Goal: Information Seeking & Learning: Learn about a topic

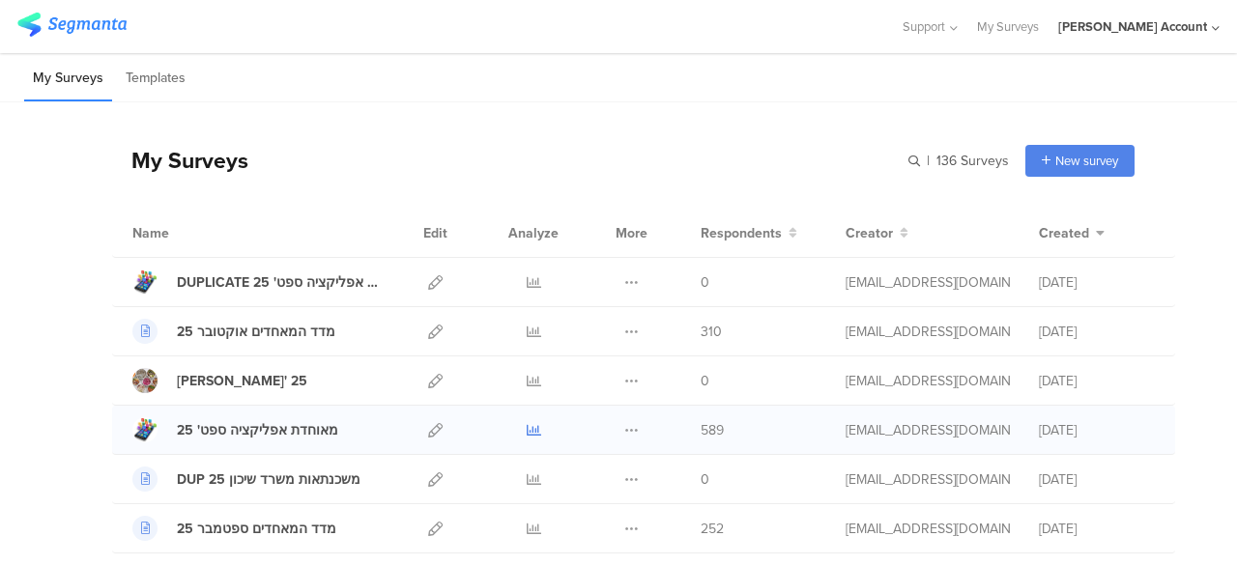
click at [527, 426] on icon at bounding box center [534, 430] width 14 height 14
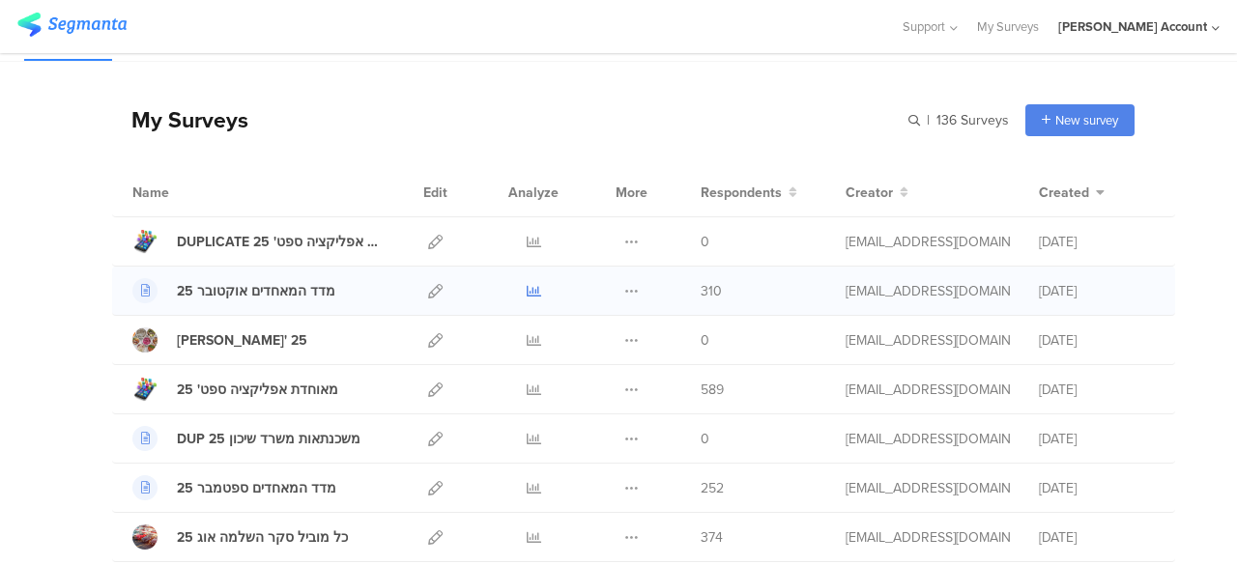
scroll to position [97, 0]
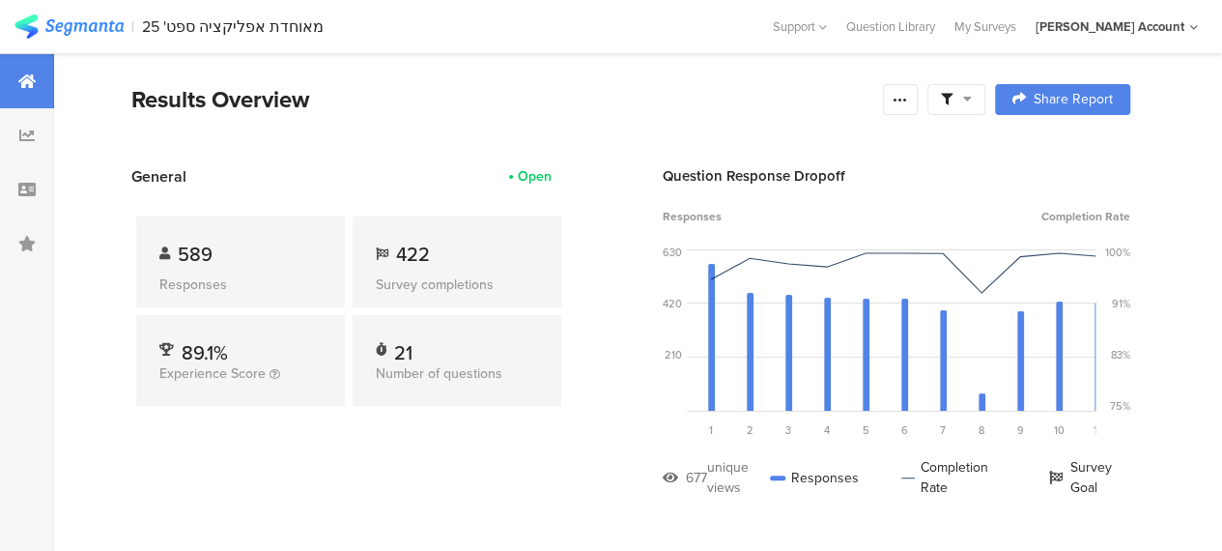
click at [972, 101] on icon at bounding box center [967, 99] width 9 height 14
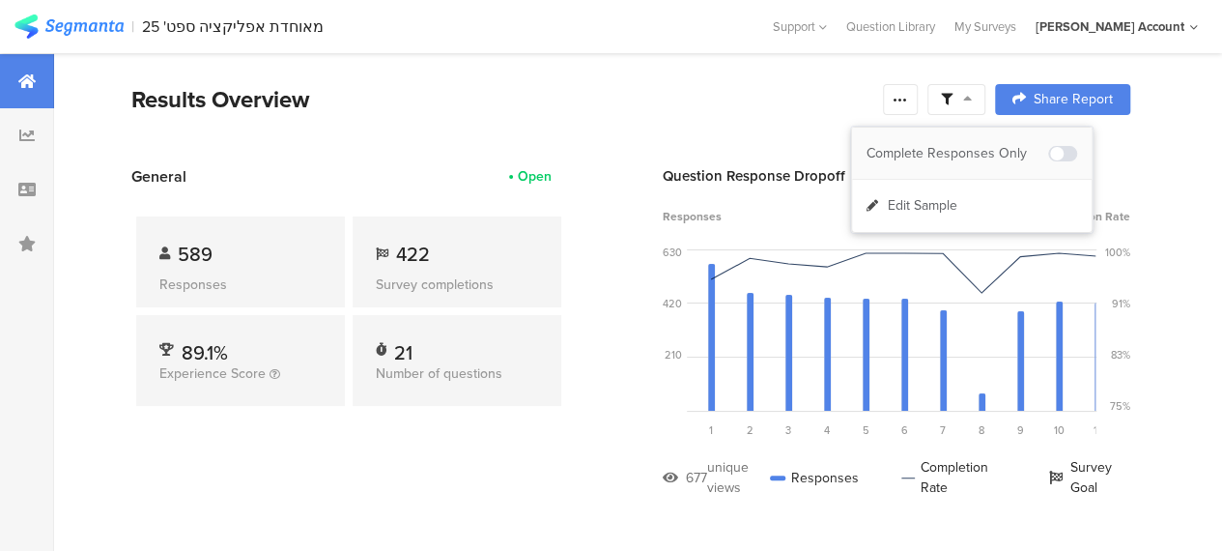
click at [995, 147] on div "Complete Responses Only" at bounding box center [958, 153] width 182 height 19
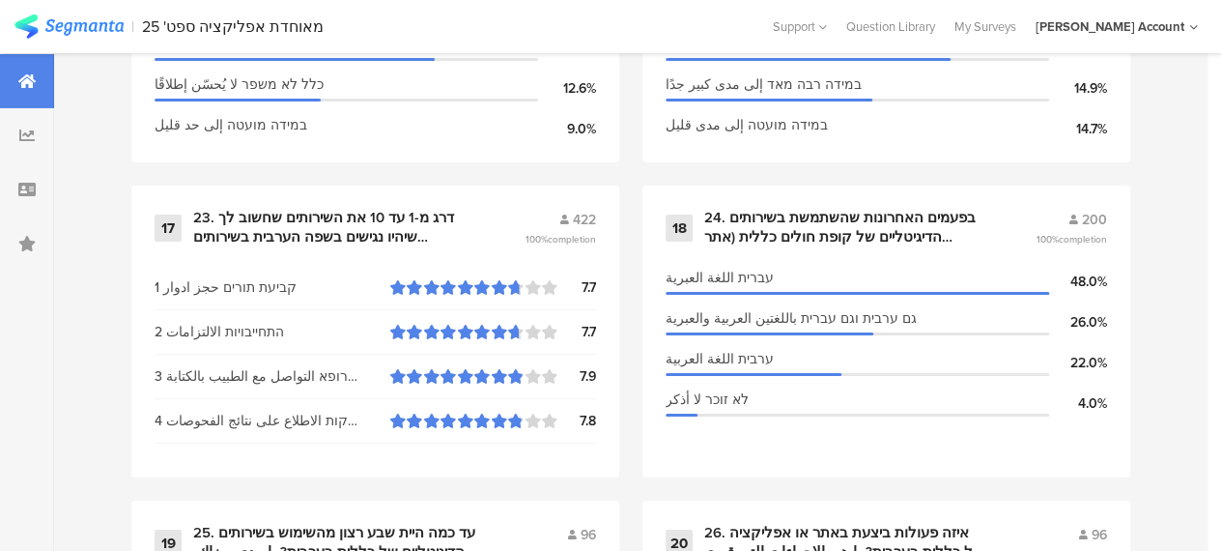
scroll to position [3285, 0]
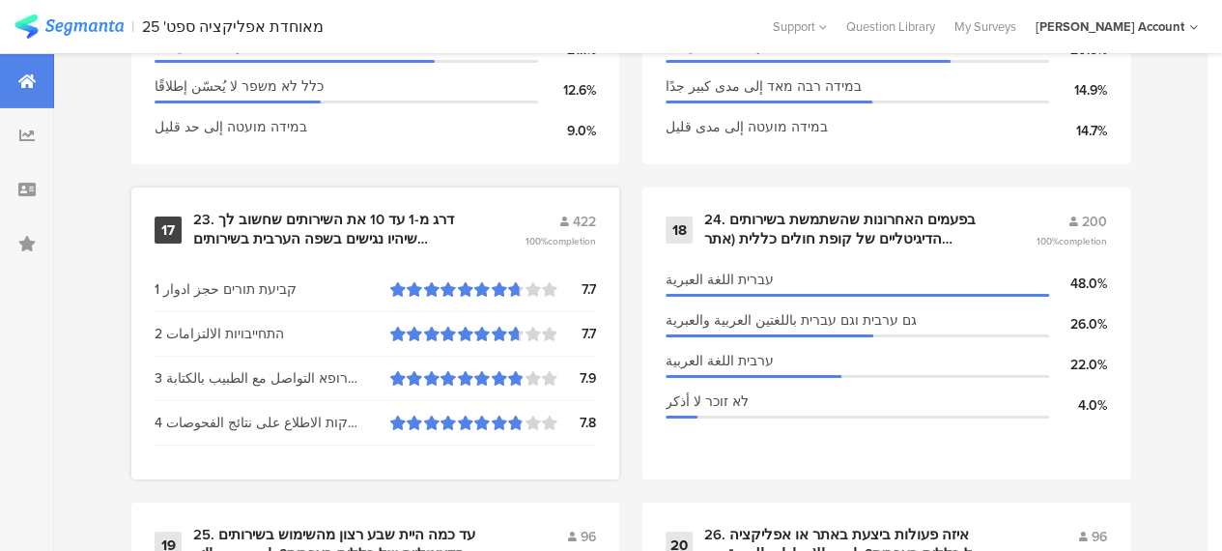
click at [365, 225] on div "23. דרג מ-1 עד 10 את השירותים שחשוב לך שיהיו נגישים בשפה הערבית בשירותים הדיגיט…" at bounding box center [335, 230] width 285 height 38
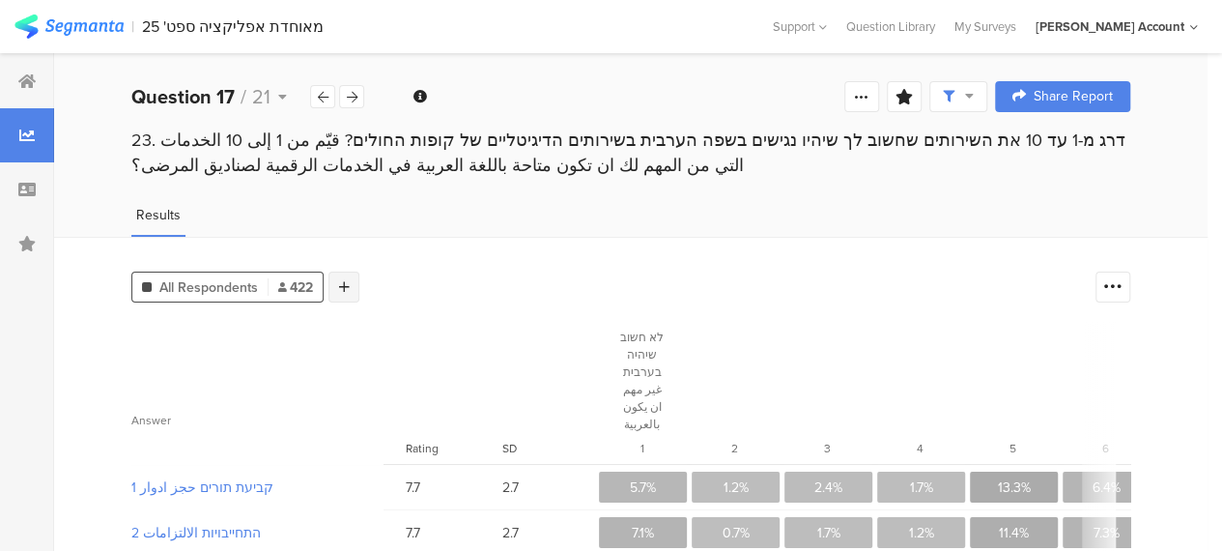
click at [342, 280] on icon at bounding box center [344, 287] width 11 height 14
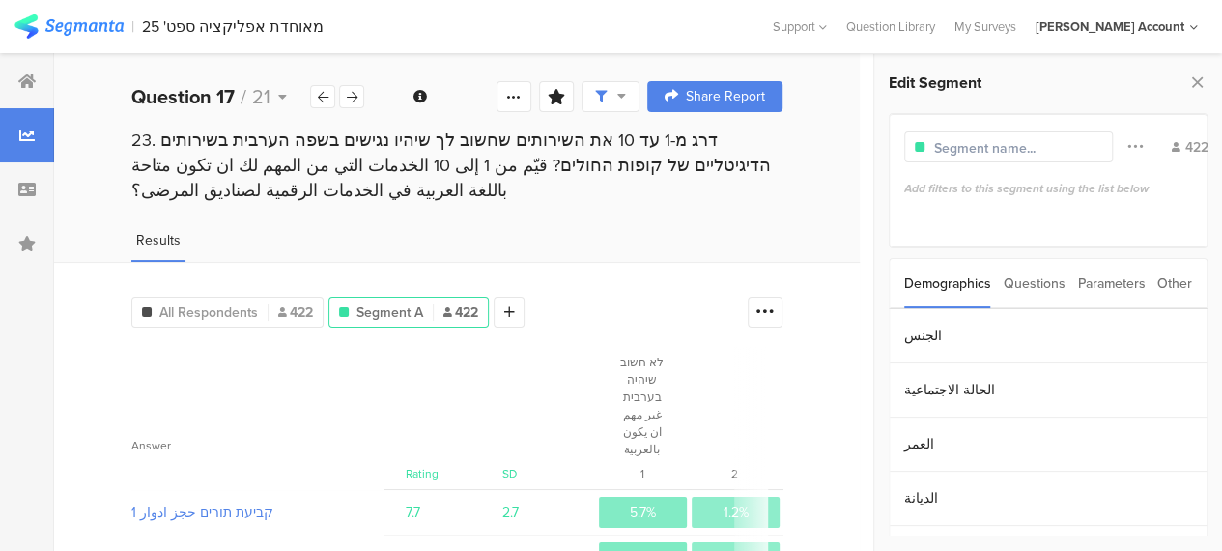
click at [1109, 286] on div "Parameters" at bounding box center [1111, 283] width 68 height 49
click at [923, 347] on section "c" at bounding box center [1048, 336] width 317 height 54
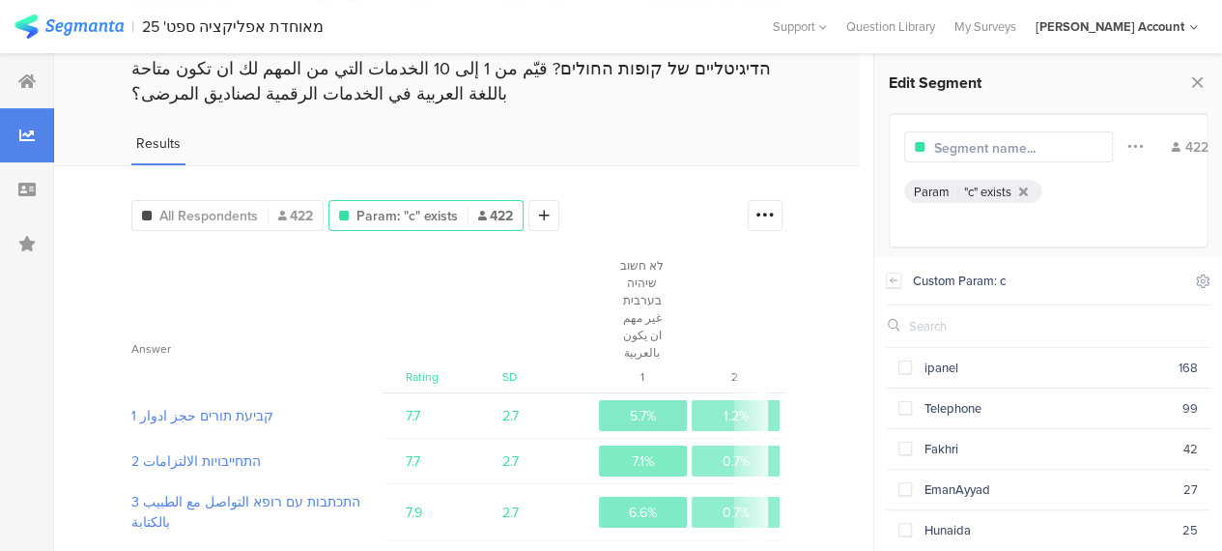
click at [665, 219] on div "All Respondents 422 Param: "c" exists 422 Add Segment" at bounding box center [434, 211] width 607 height 39
click at [81, 25] on img at bounding box center [68, 26] width 109 height 24
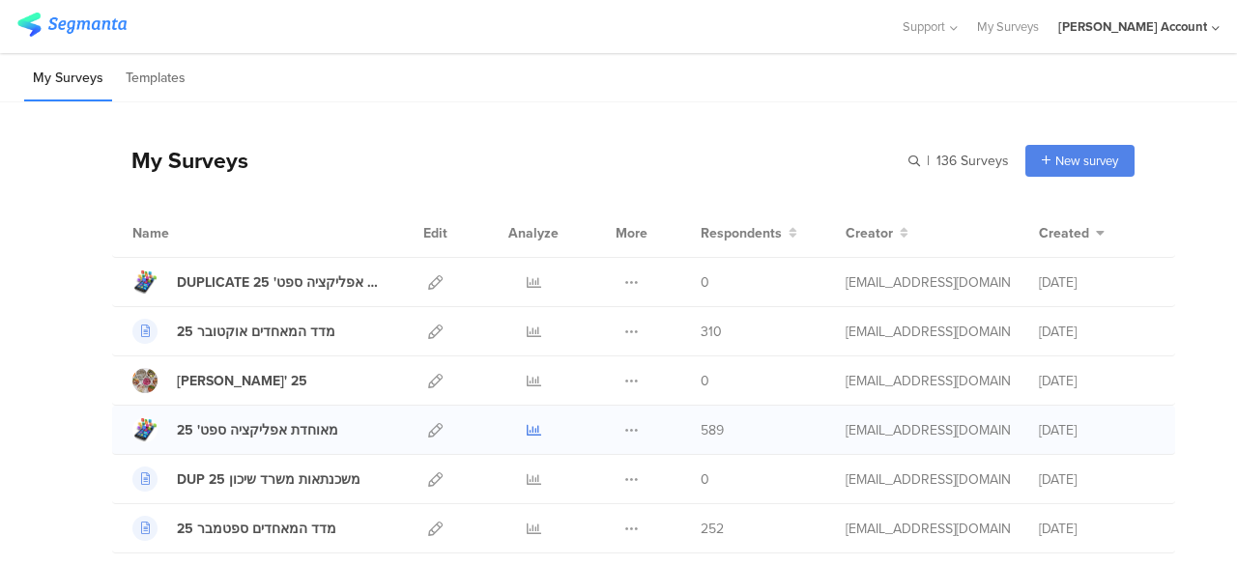
click at [527, 428] on icon at bounding box center [534, 430] width 14 height 14
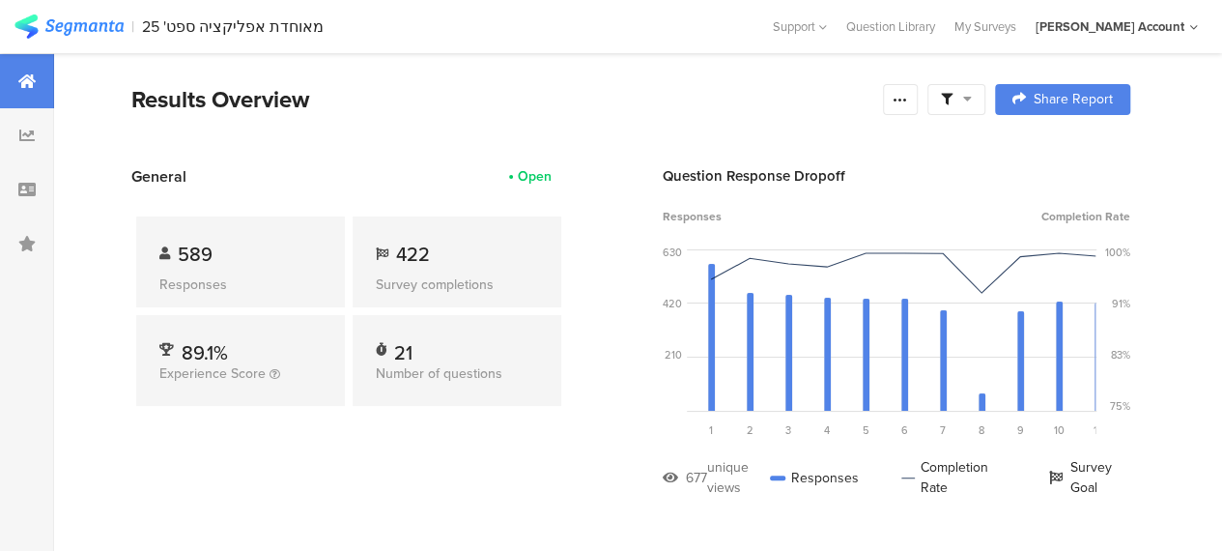
click at [972, 97] on icon at bounding box center [967, 99] width 9 height 14
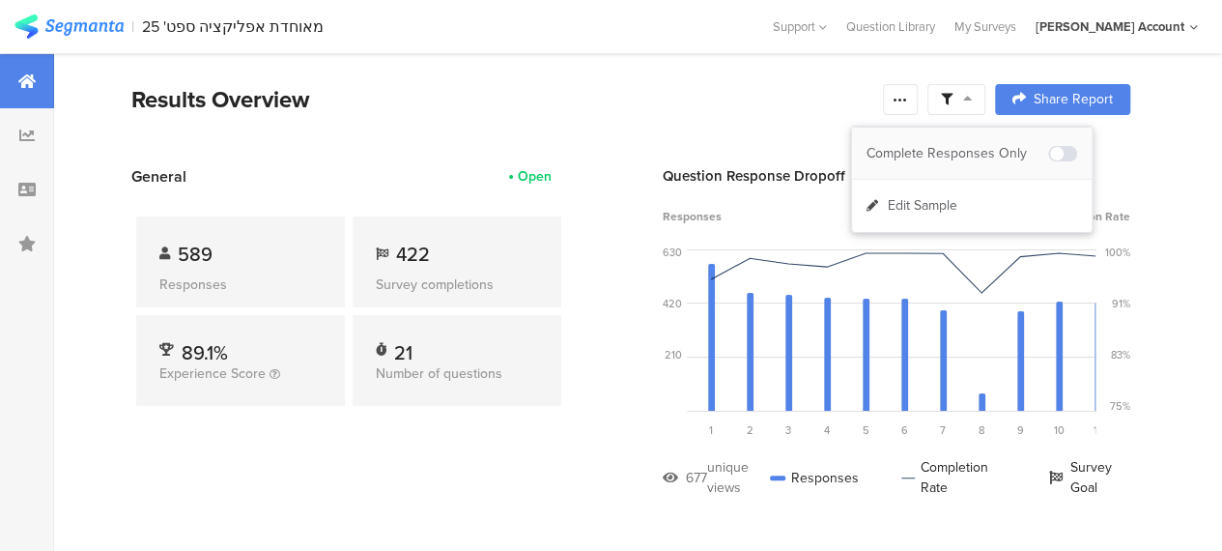
click at [978, 157] on div "Complete Responses Only" at bounding box center [958, 153] width 182 height 19
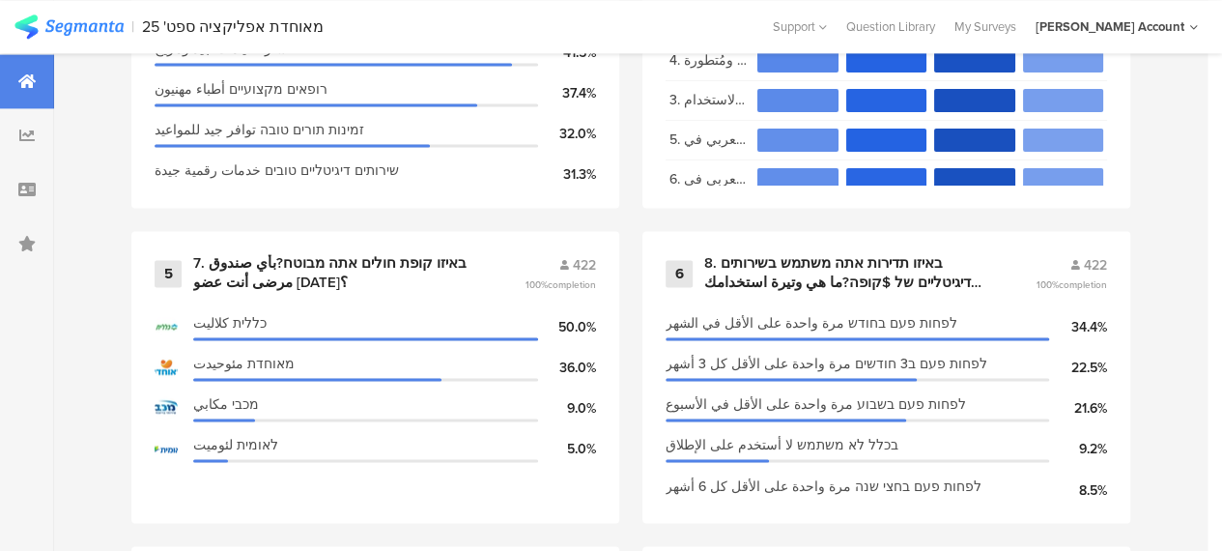
scroll to position [1353, 0]
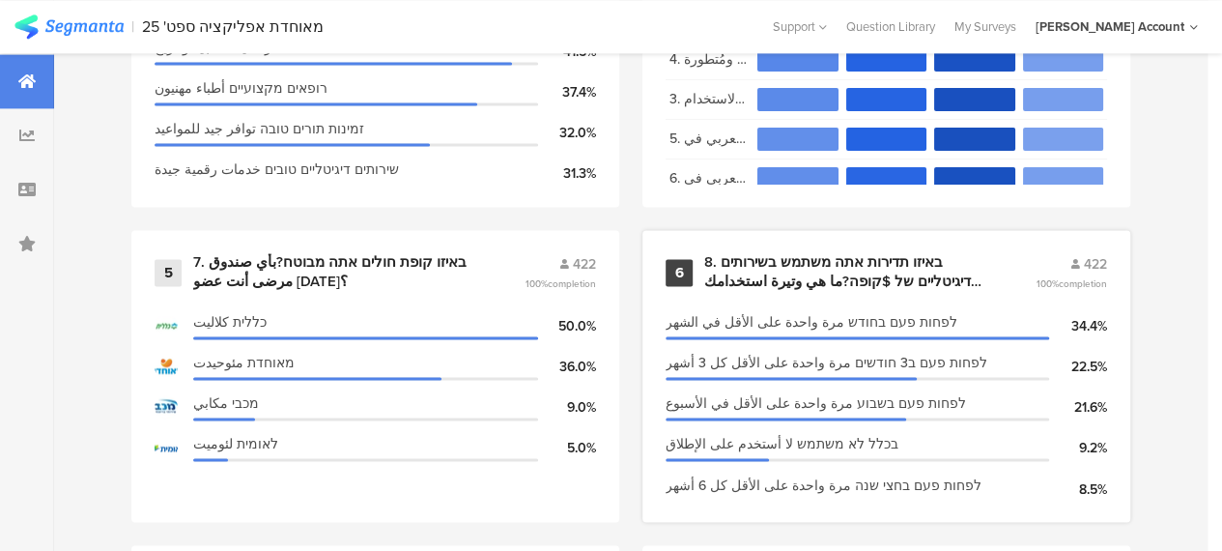
click at [821, 277] on div "8. באיזו תדירות אתה משתמש בשירותים הדיגיטליים של $קופה?ما هي وتيرة استخدامك للخ…" at bounding box center [846, 272] width 285 height 38
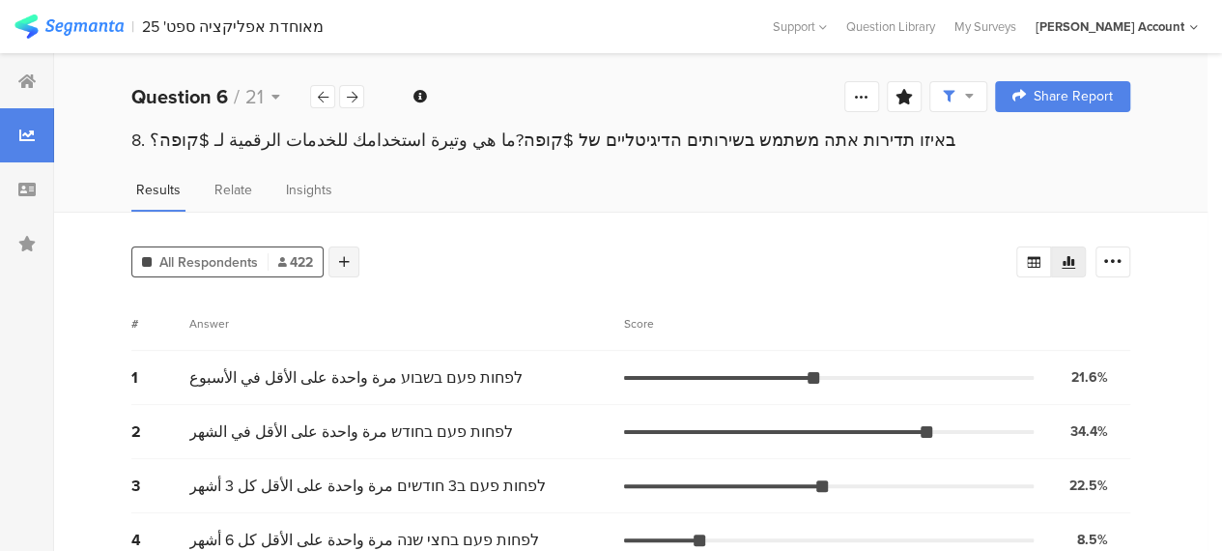
click at [354, 258] on div at bounding box center [344, 261] width 31 height 31
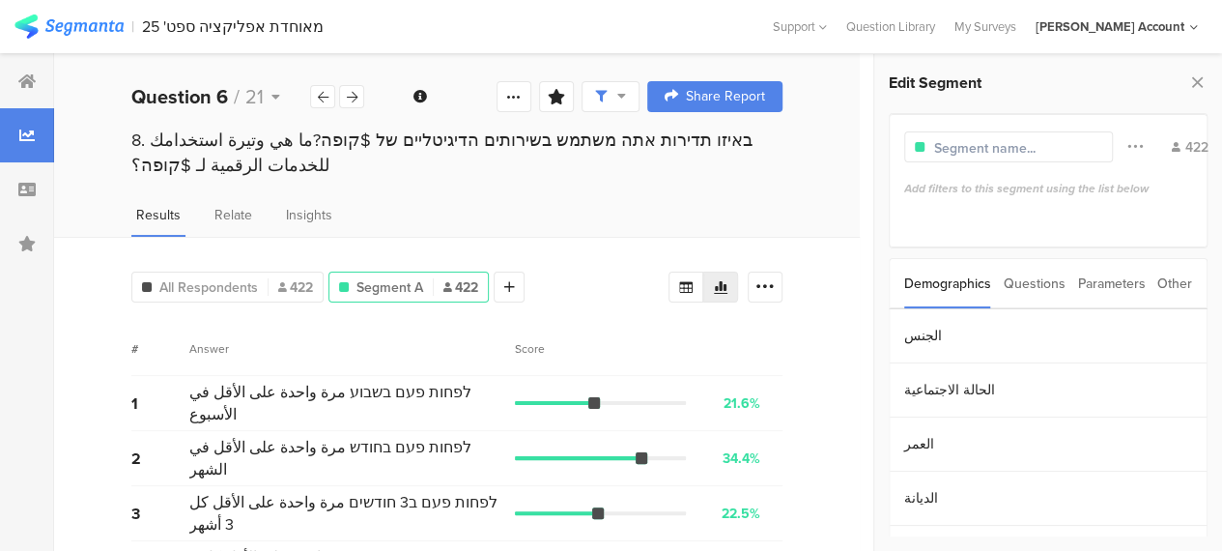
click at [1107, 288] on div "Parameters" at bounding box center [1111, 283] width 68 height 49
click at [993, 329] on section "c" at bounding box center [1048, 336] width 317 height 54
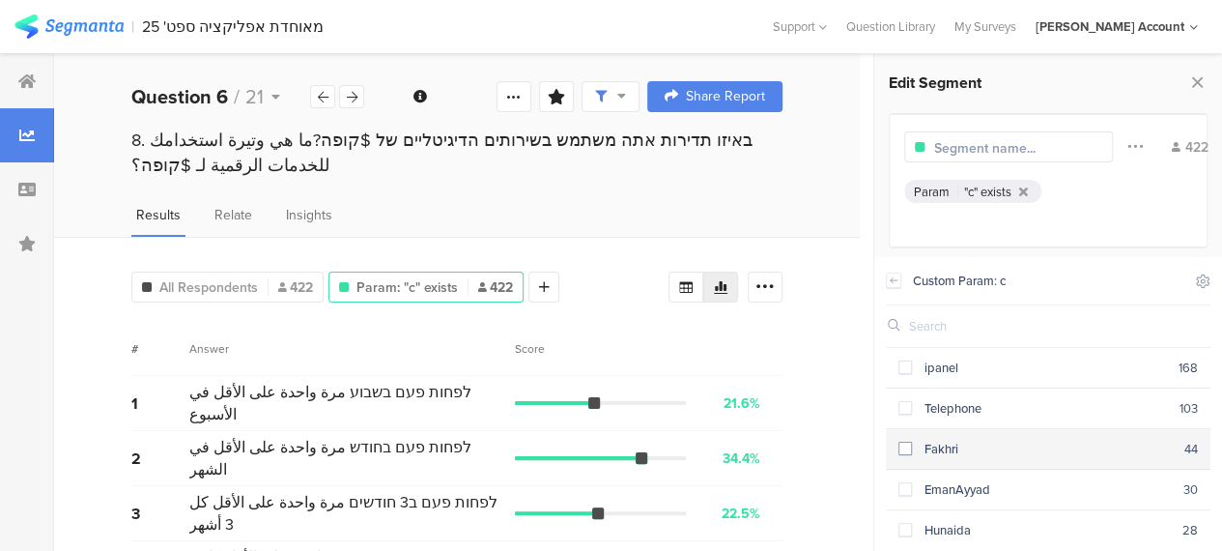
scroll to position [97, 0]
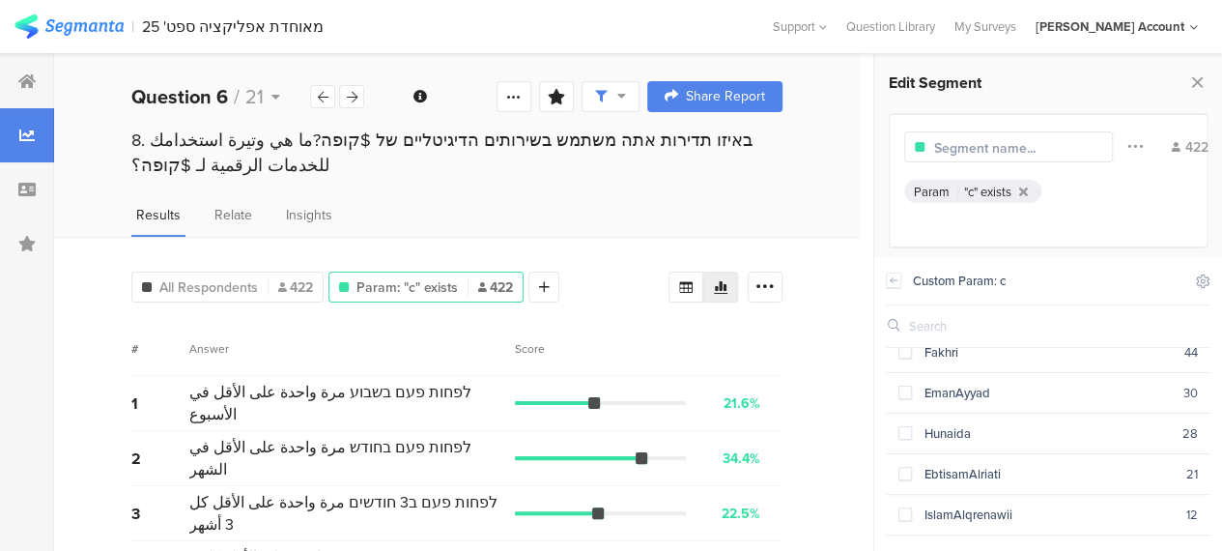
click at [781, 330] on div "# Answer Score" at bounding box center [456, 349] width 651 height 54
click at [640, 209] on div "Results Relate Insights" at bounding box center [457, 221] width 806 height 32
click at [27, 74] on icon at bounding box center [26, 80] width 17 height 15
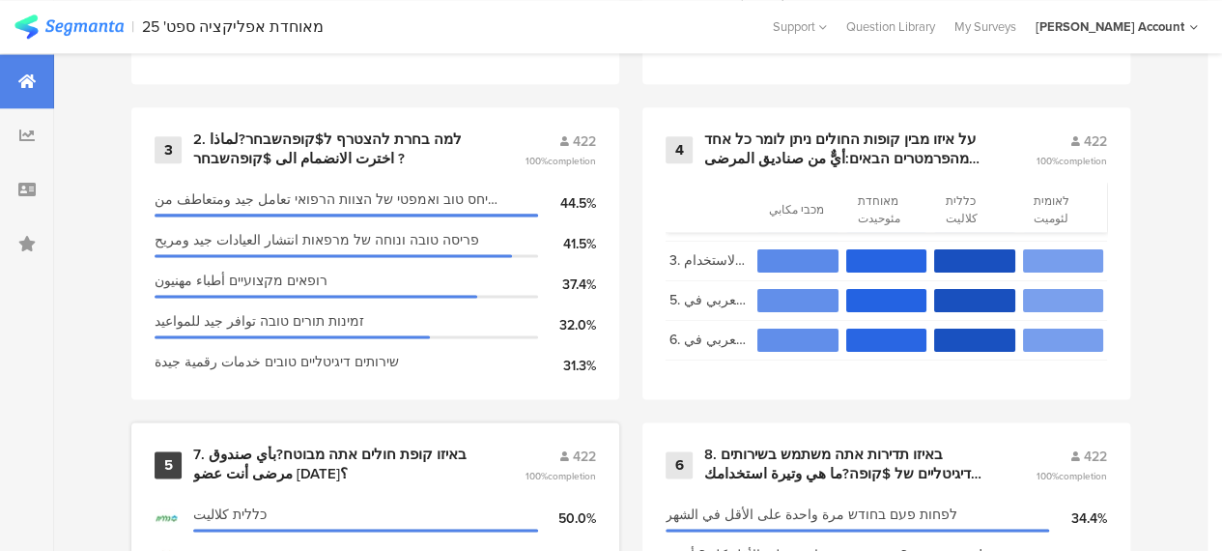
scroll to position [1256, 0]
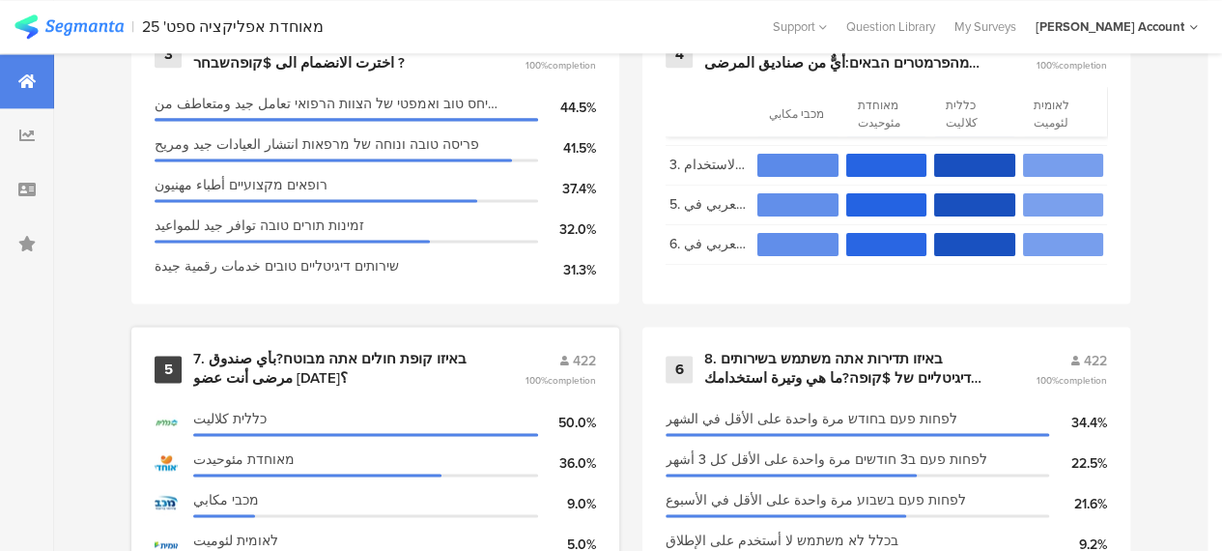
click at [352, 370] on div "7. באיזו קופת חולים אתה מבוטח?بأي صندوق مرضى أنت عضو اليوم؟" at bounding box center [335, 369] width 285 height 38
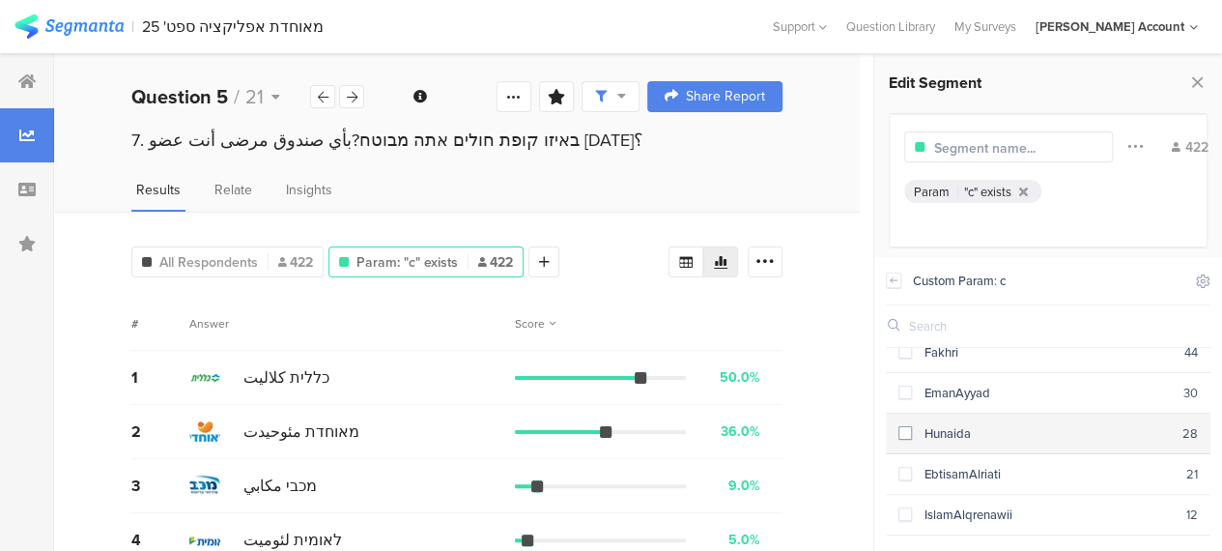
click at [902, 427] on span at bounding box center [906, 433] width 14 height 14
click at [899, 426] on span at bounding box center [906, 433] width 14 height 14
click at [893, 279] on icon at bounding box center [894, 279] width 14 height 15
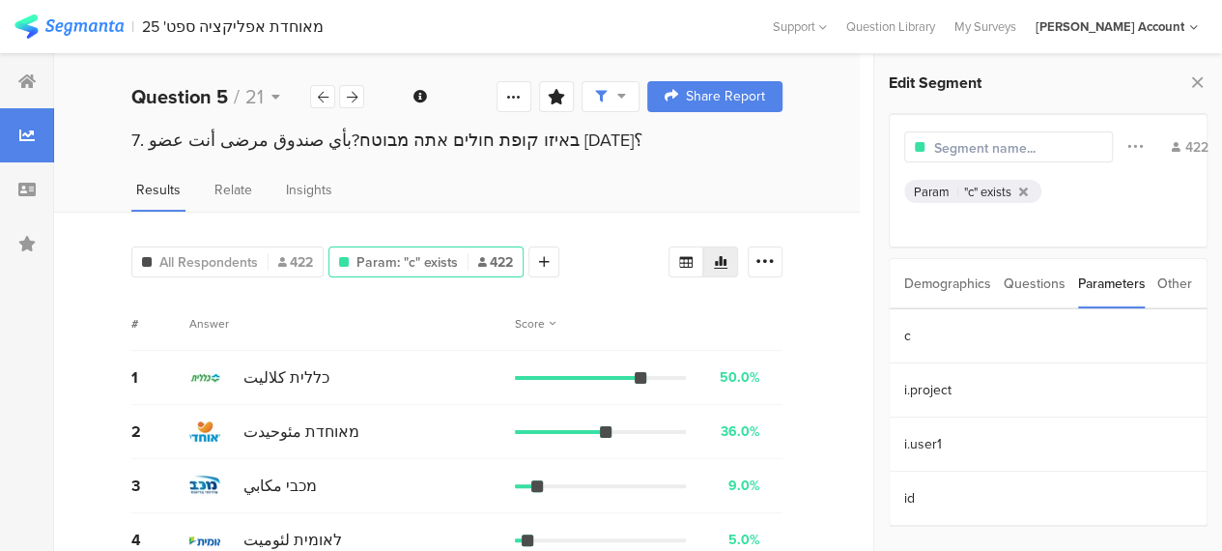
click at [1171, 282] on div "Other" at bounding box center [1175, 283] width 35 height 49
click at [938, 334] on section "Time Range" at bounding box center [1048, 336] width 317 height 54
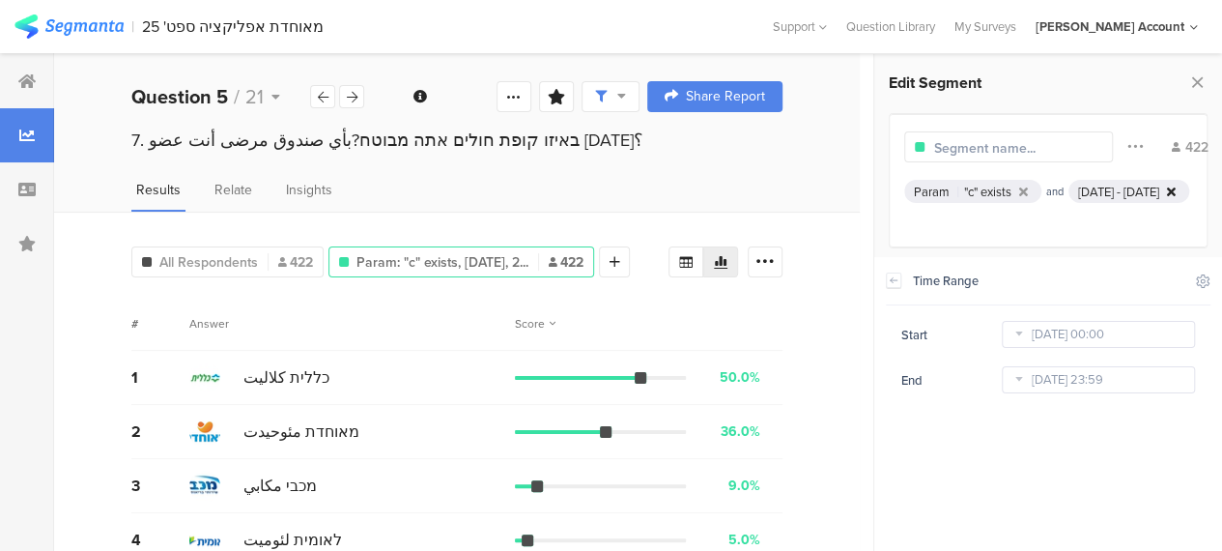
click at [1167, 198] on icon at bounding box center [1171, 192] width 9 height 13
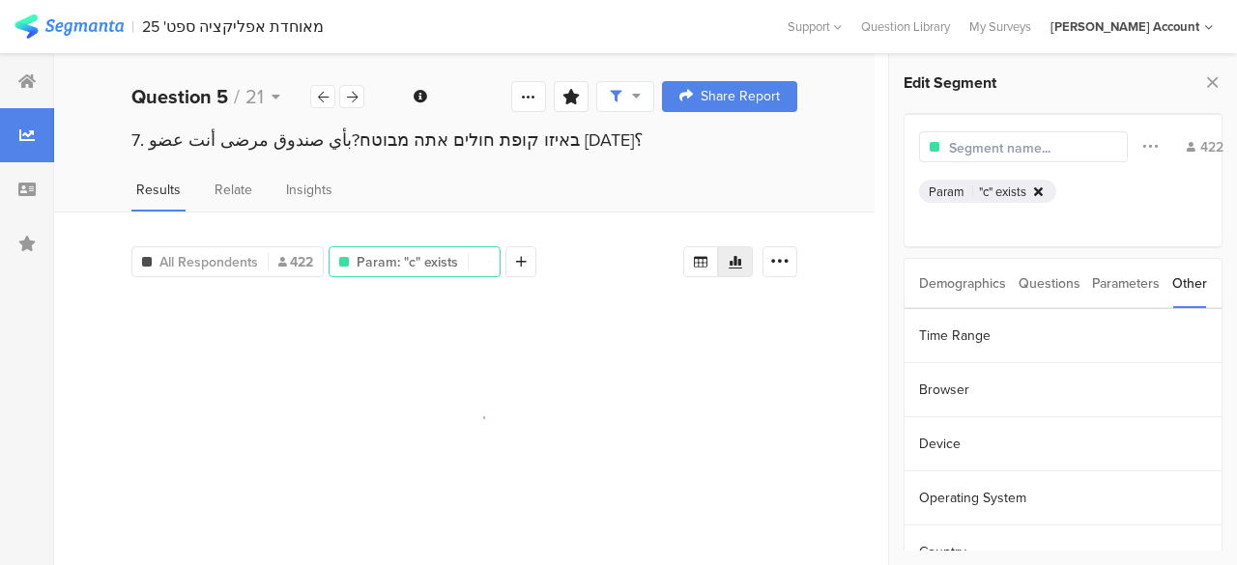
click at [1036, 186] on icon at bounding box center [1038, 192] width 9 height 13
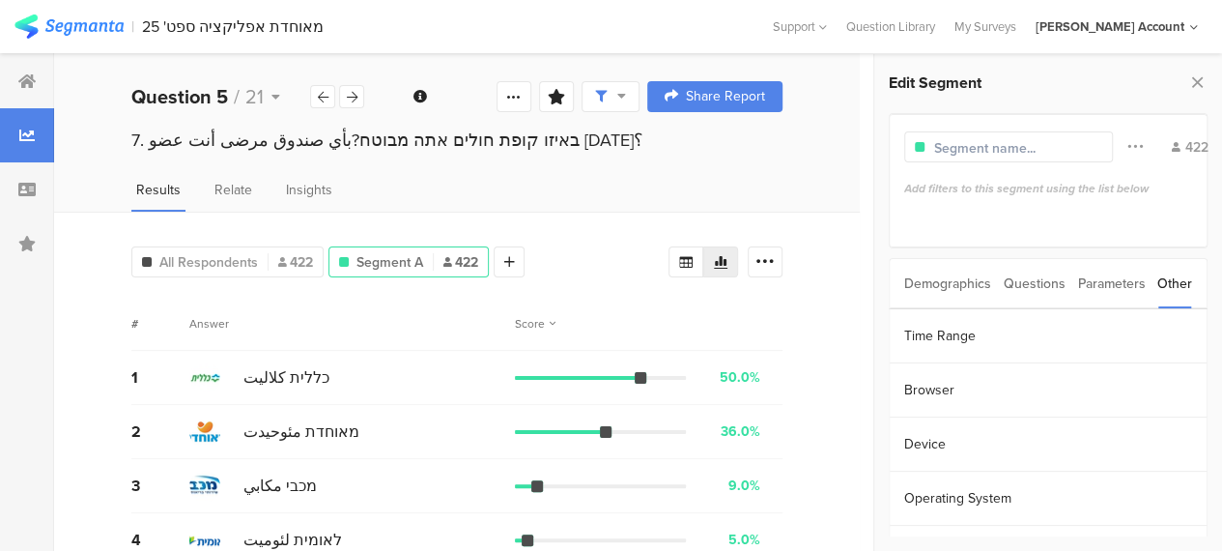
click at [605, 266] on div "All Respondents 422 Segment A 422 Add Segment" at bounding box center [399, 258] width 537 height 39
click at [1100, 287] on div "Parameters" at bounding box center [1111, 283] width 68 height 49
click at [939, 283] on div "Demographics" at bounding box center [947, 283] width 87 height 49
click at [576, 235] on div "All Respondents 422 Segment A 422 Add Segment Segment markers Confidence interv…" at bounding box center [457, 397] width 806 height 370
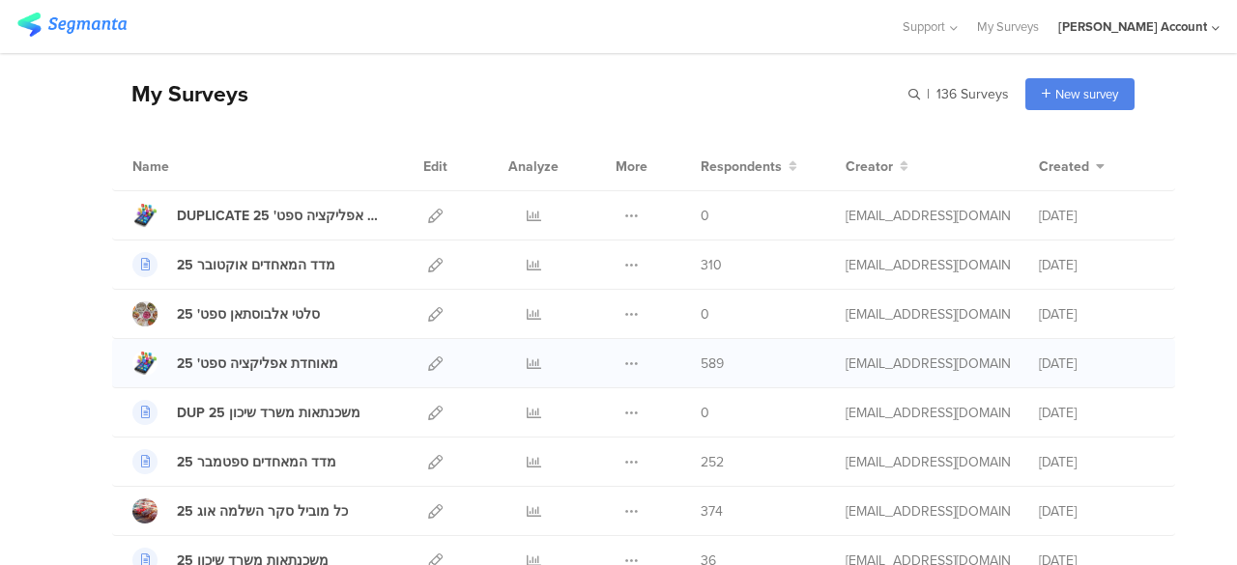
scroll to position [97, 0]
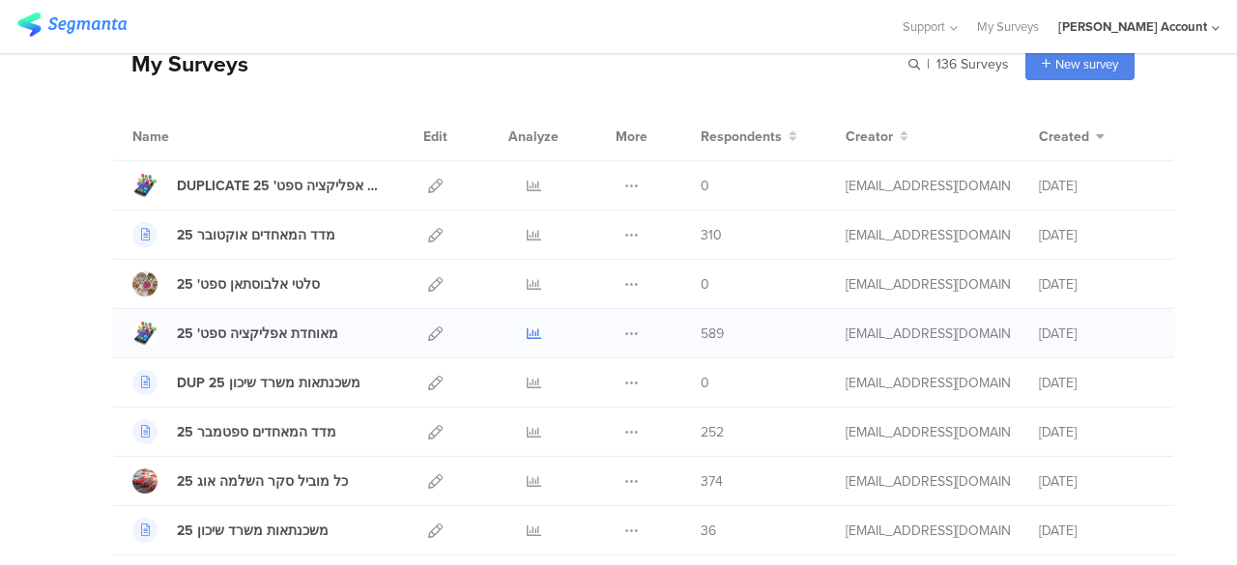
click at [527, 331] on icon at bounding box center [534, 334] width 14 height 14
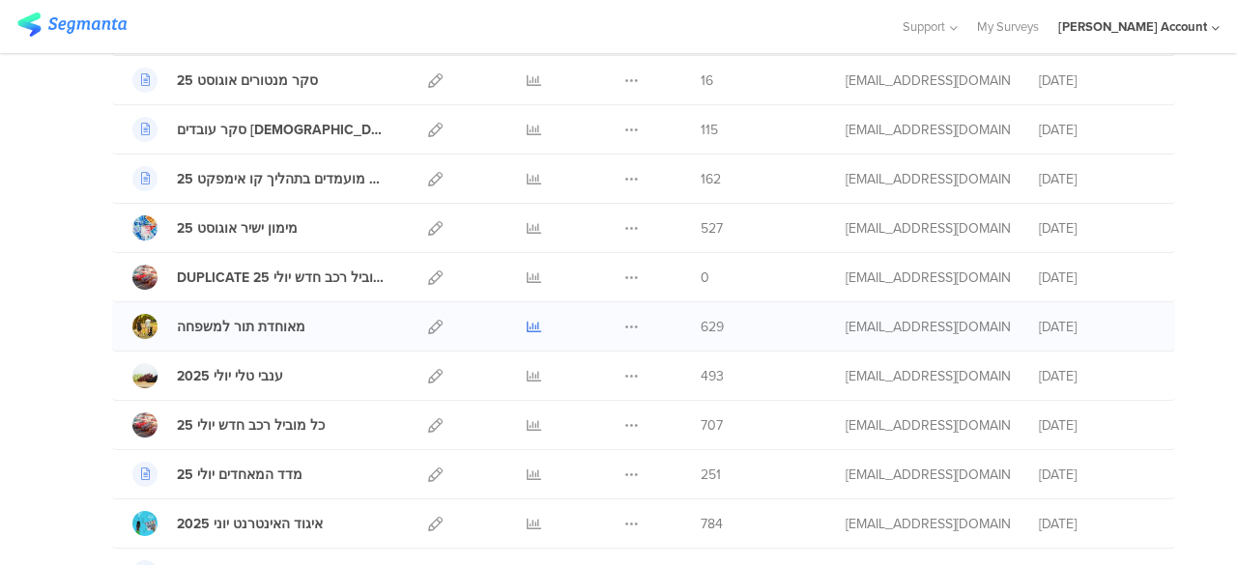
scroll to position [773, 0]
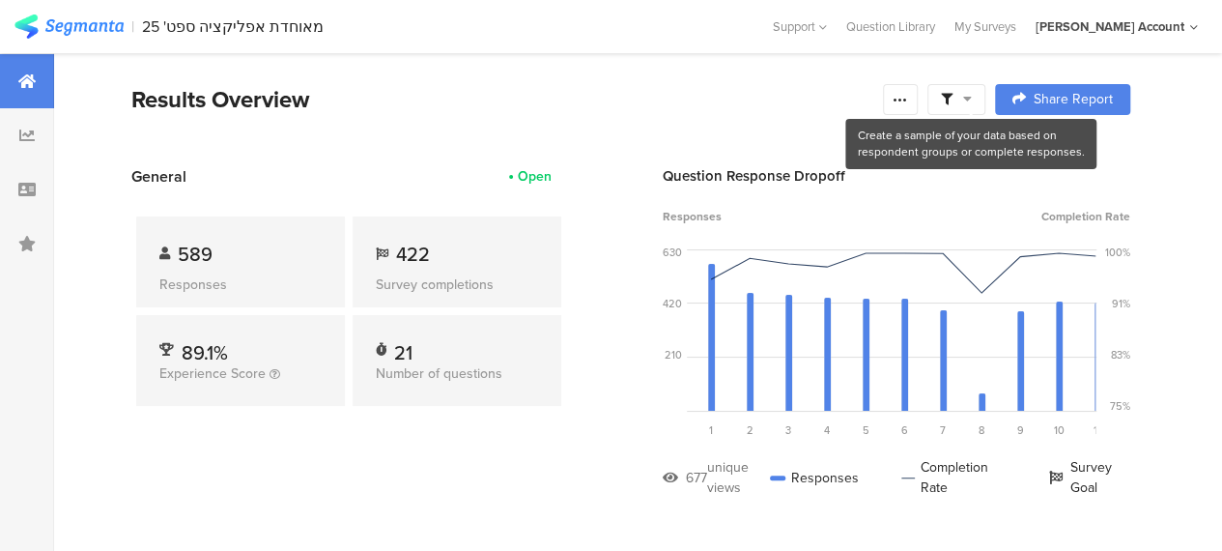
click at [972, 97] on icon at bounding box center [967, 99] width 9 height 14
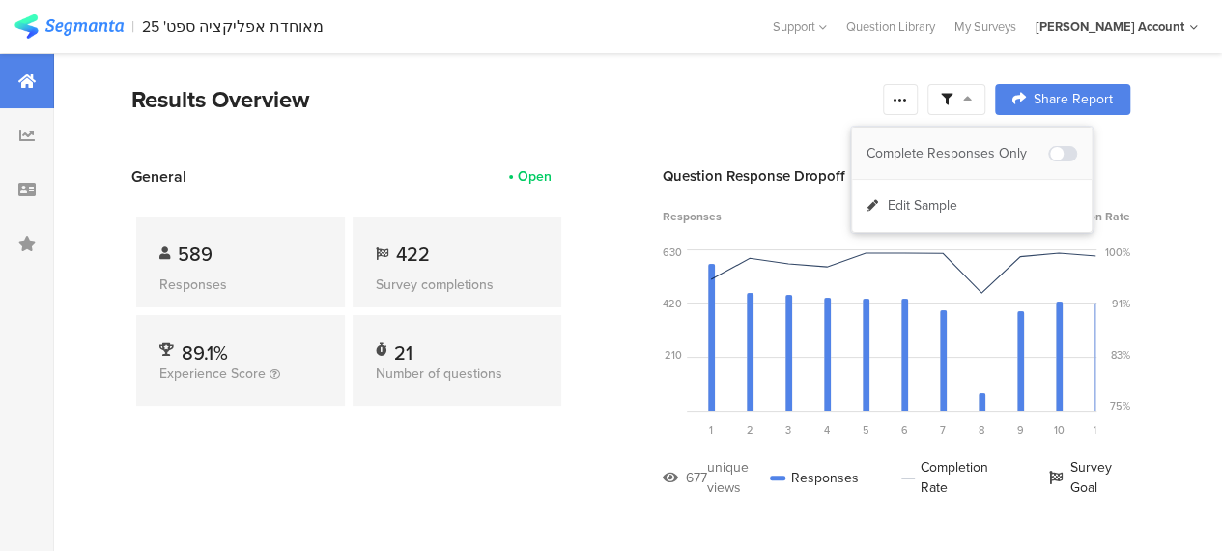
click at [978, 148] on div "Complete Responses Only" at bounding box center [958, 153] width 182 height 19
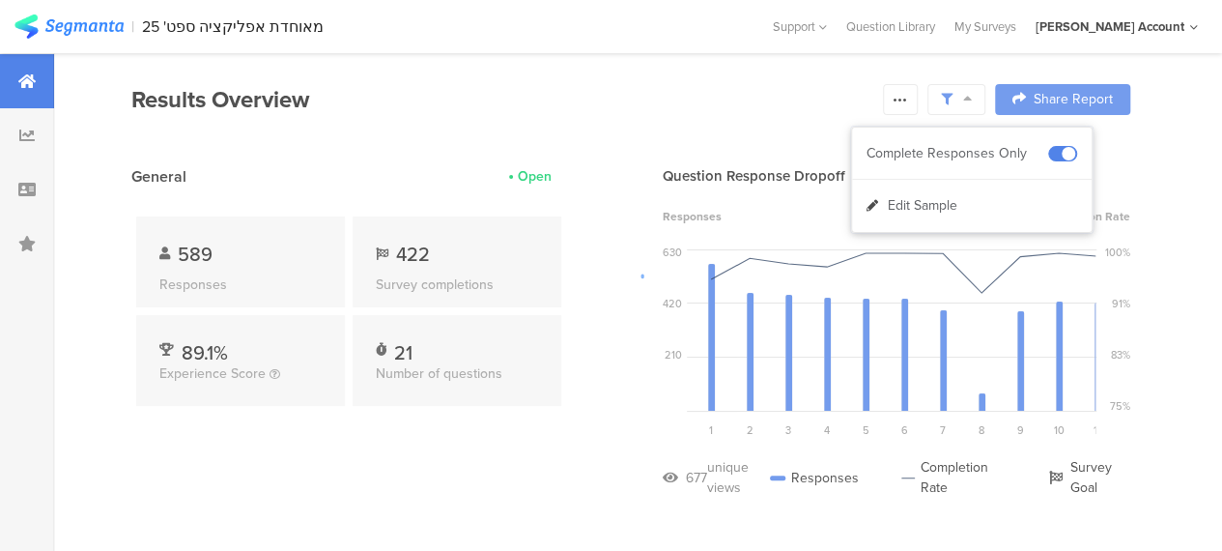
click at [521, 445] on div at bounding box center [611, 275] width 1222 height 551
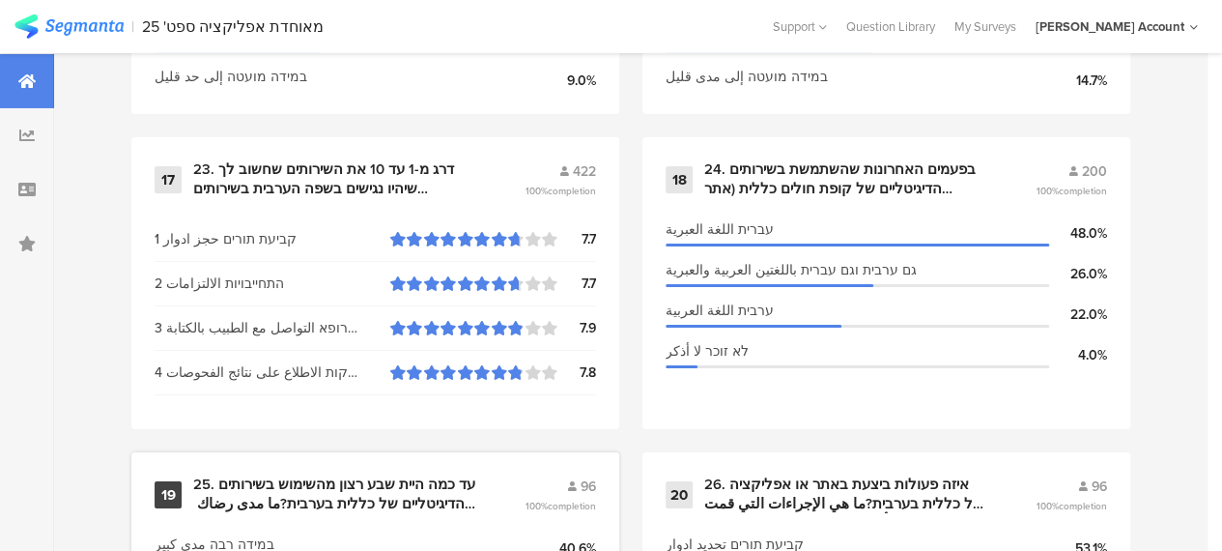
scroll to position [3315, 0]
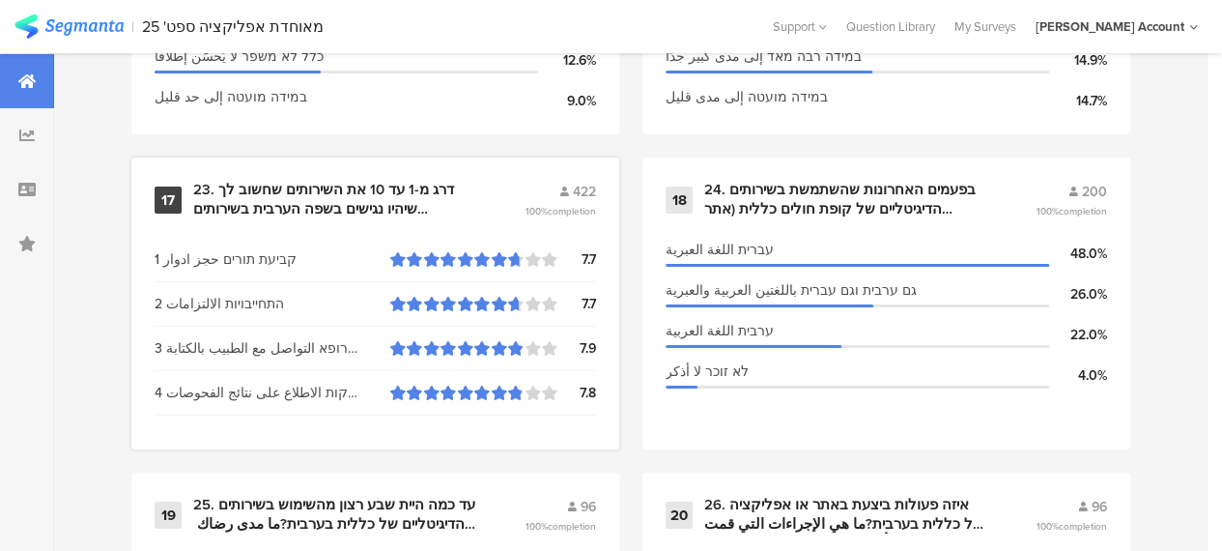
click at [358, 203] on div "23. דרג מ-1 עד 10 את השירותים שחשוב לך שיהיו נגישים בשפה הערבית בשירותים הדיגיט…" at bounding box center [335, 200] width 285 height 38
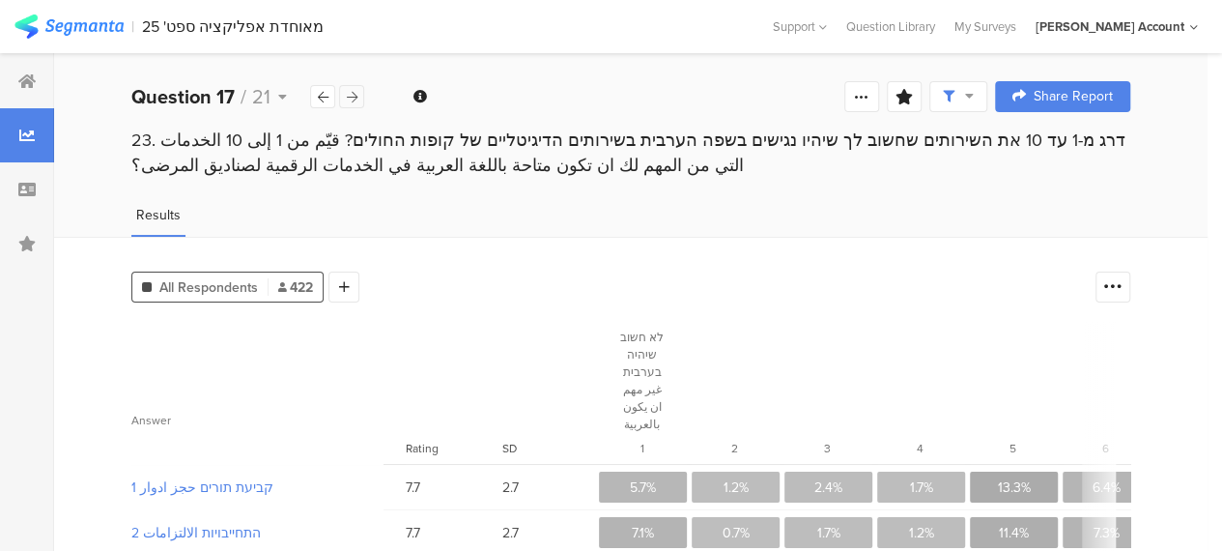
click at [354, 94] on icon at bounding box center [352, 97] width 11 height 13
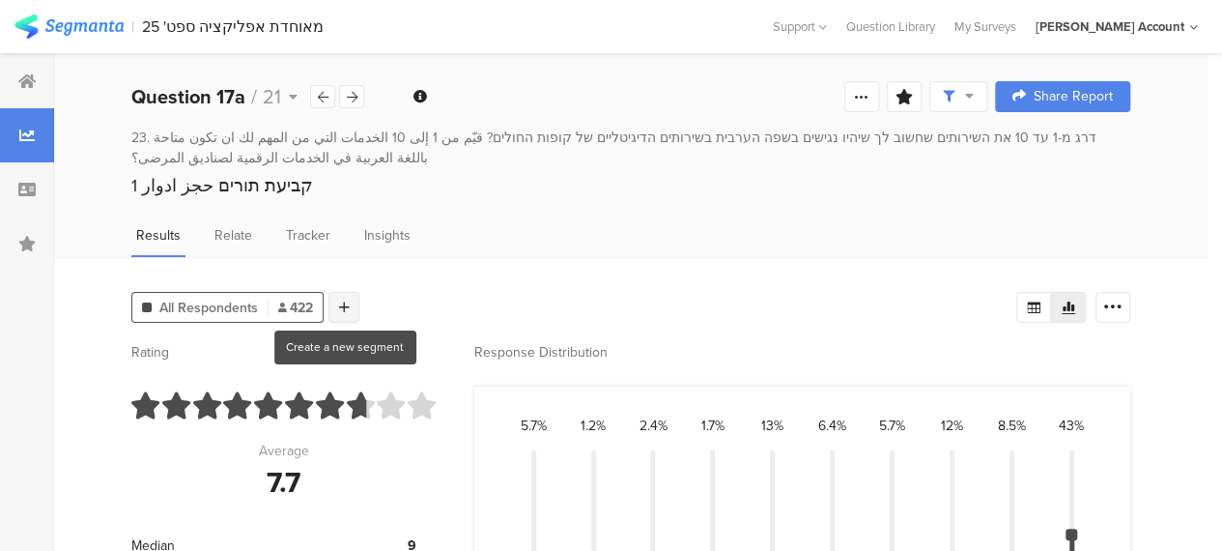
click at [343, 301] on icon at bounding box center [344, 308] width 11 height 14
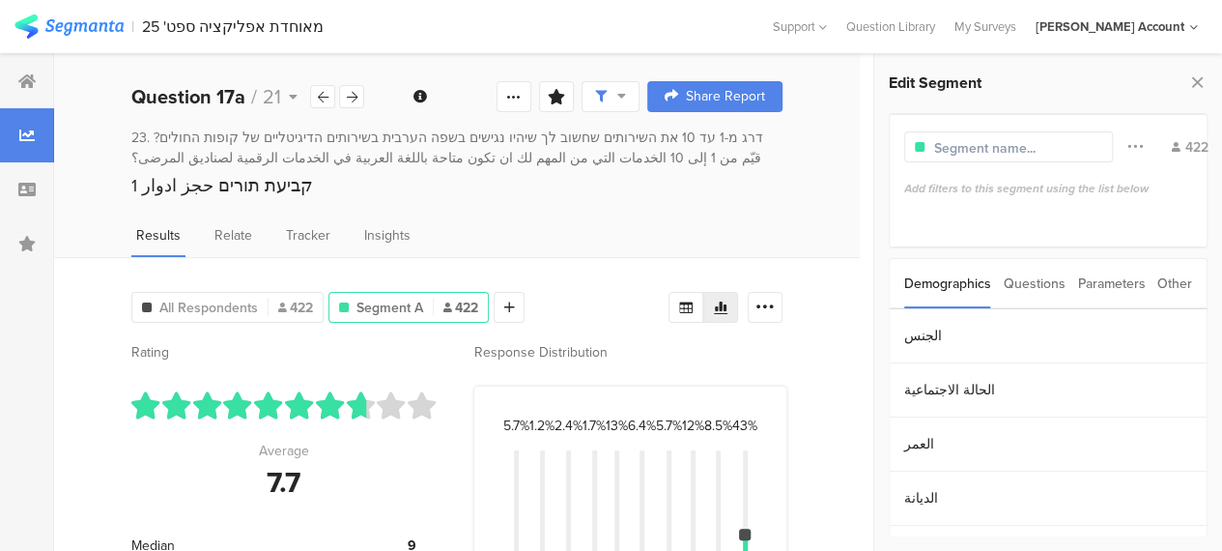
click at [1116, 283] on div "Parameters" at bounding box center [1111, 283] width 68 height 49
click at [908, 336] on section "c" at bounding box center [1048, 336] width 317 height 54
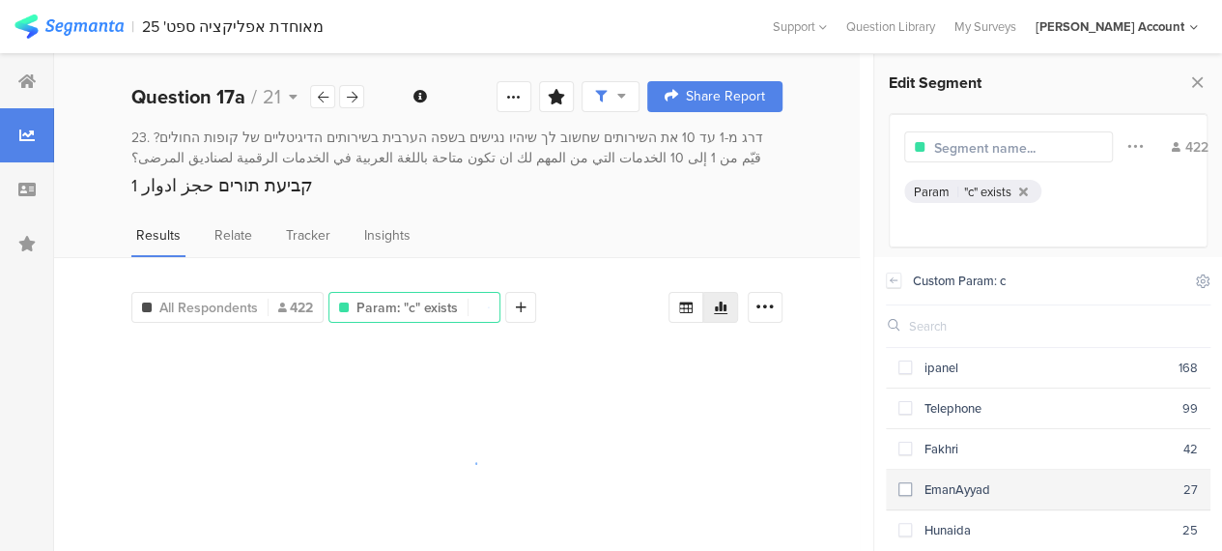
scroll to position [97, 0]
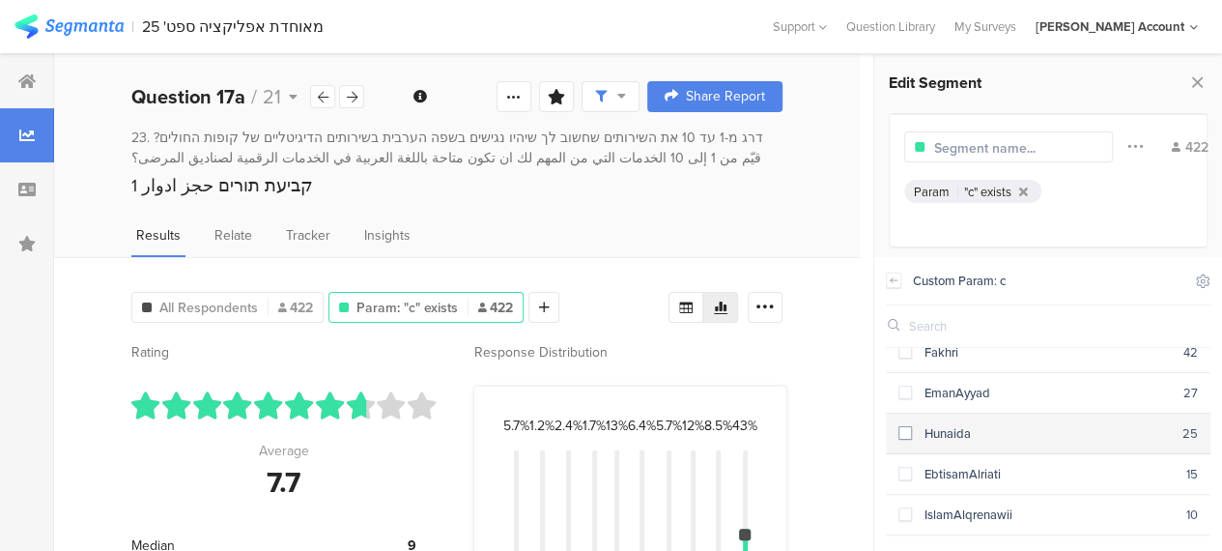
click at [905, 430] on span at bounding box center [906, 433] width 14 height 14
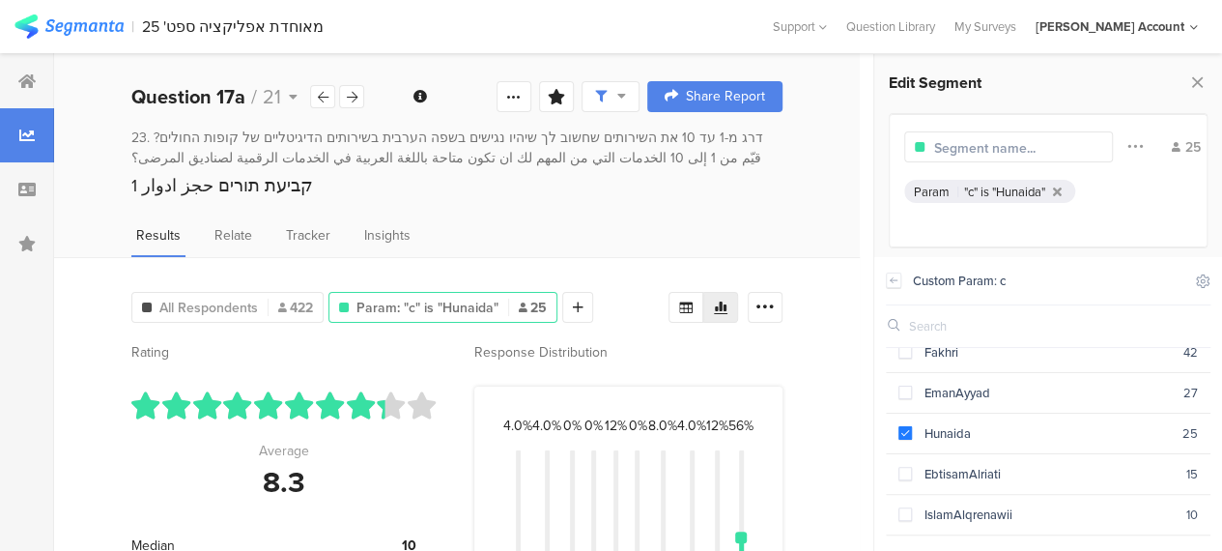
click at [626, 97] on icon at bounding box center [621, 96] width 9 height 14
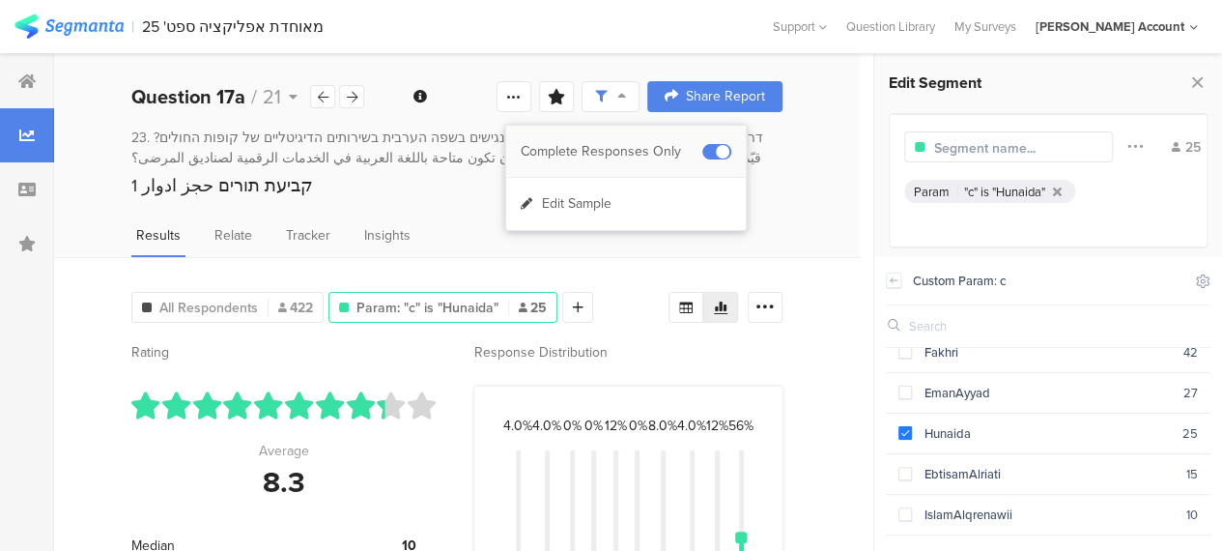
click at [653, 151] on div "Complete Responses Only" at bounding box center [612, 151] width 182 height 19
click at [811, 387] on div "All Respondents 422 Param: "c" is "Hunaida" 25 Add Segment Segment markers Vote…" at bounding box center [457, 561] width 806 height 608
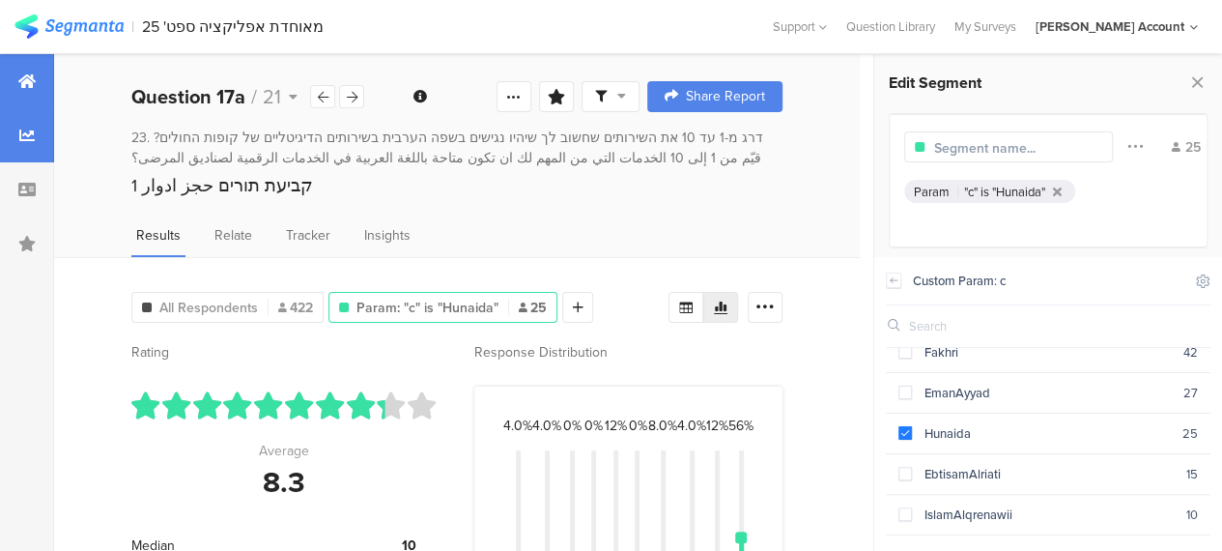
click at [27, 86] on icon at bounding box center [26, 80] width 17 height 15
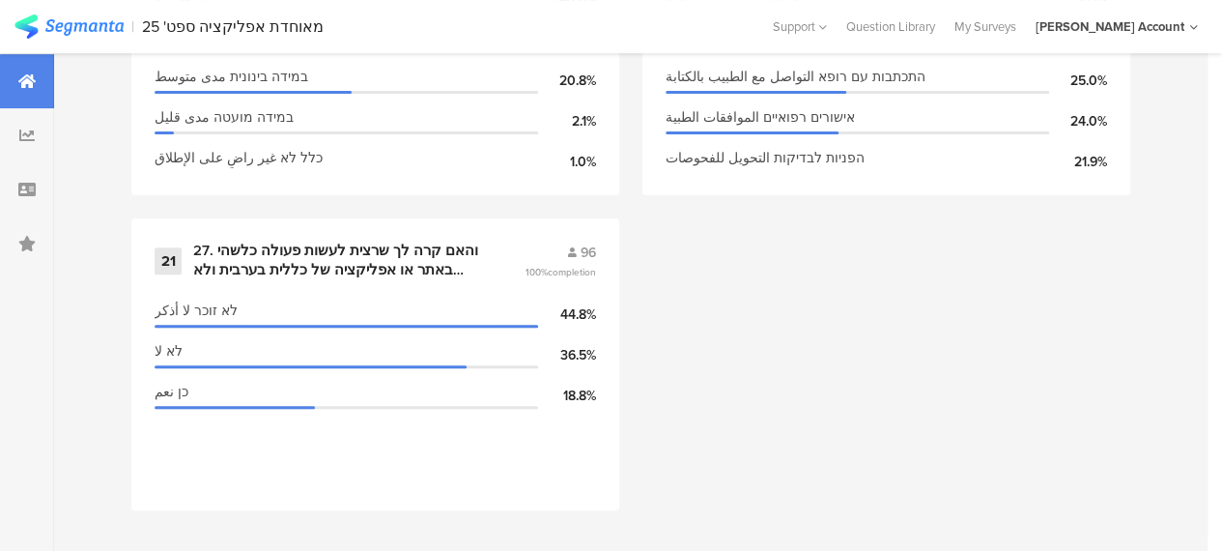
scroll to position [3895, 0]
